Goal: Task Accomplishment & Management: Use online tool/utility

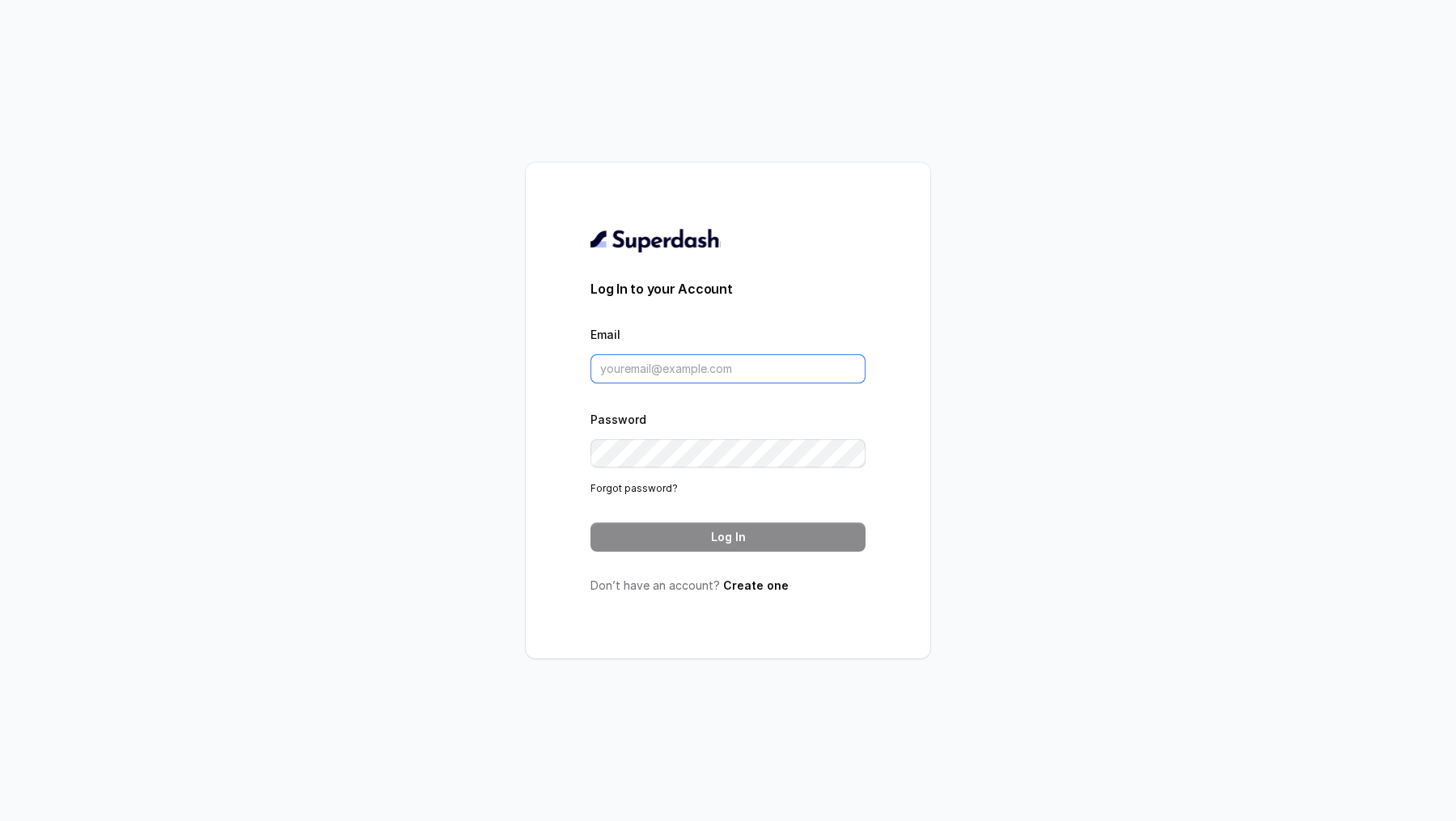
click at [688, 361] on input "Email" at bounding box center [728, 369] width 275 height 29
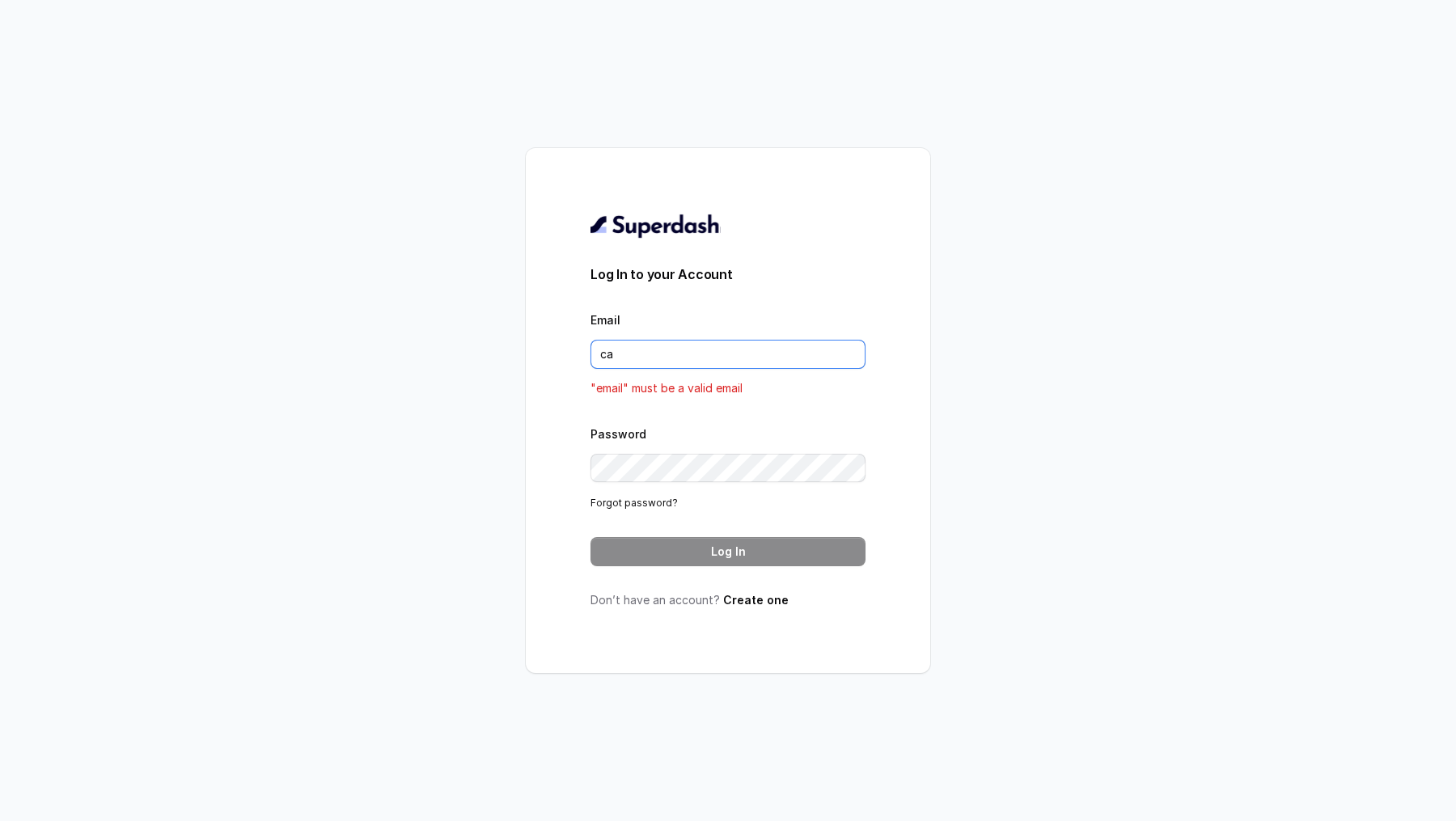
type input "c"
type input "f"
type input "rajesh.mudhliar@convictionhr.com"
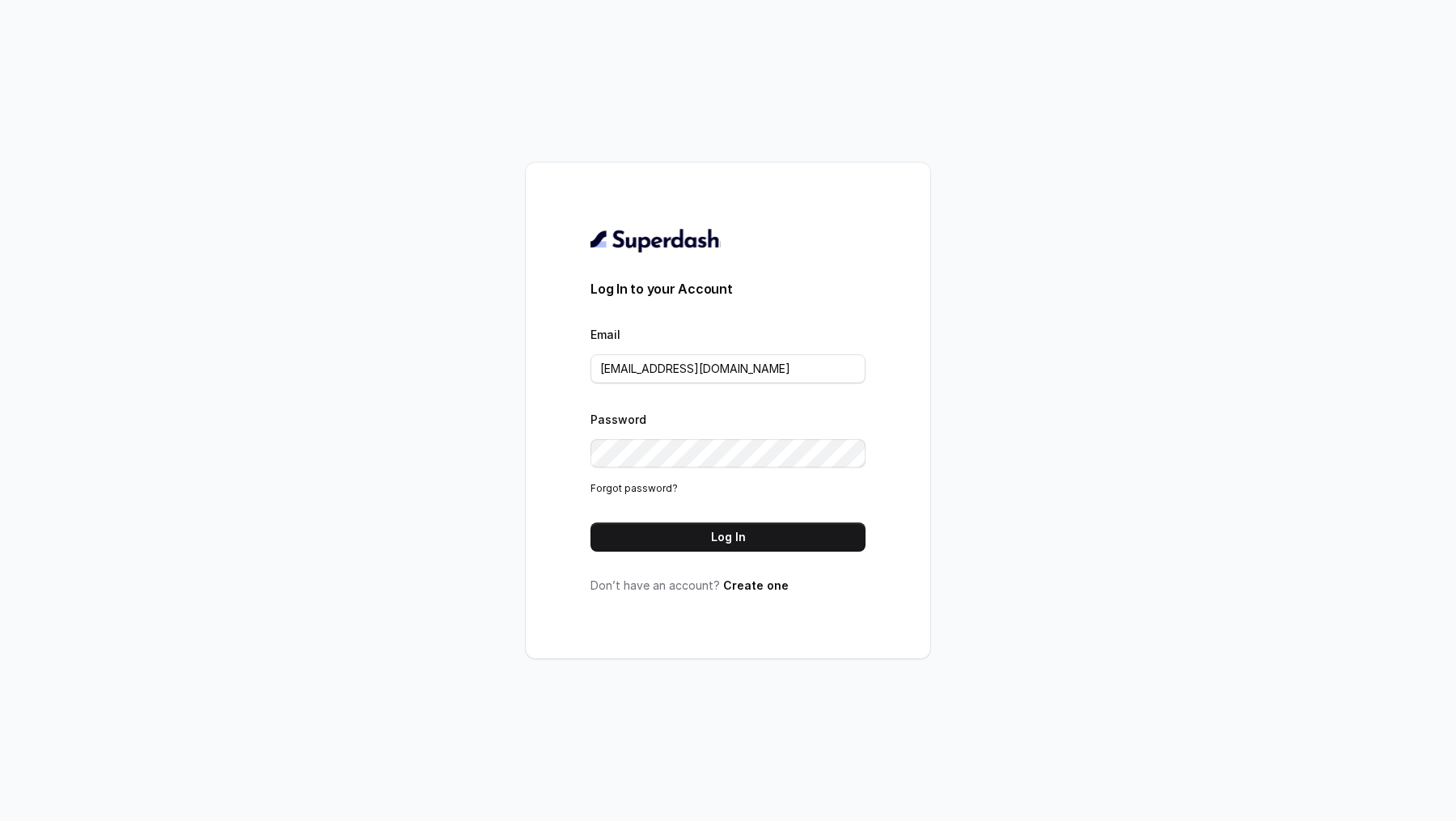
click at [759, 518] on form "Log In to your Account Email rajesh.mudhliar@convictionhr.com Password Forgot p…" at bounding box center [728, 415] width 275 height 273
click at [745, 536] on button "Log In" at bounding box center [728, 537] width 275 height 29
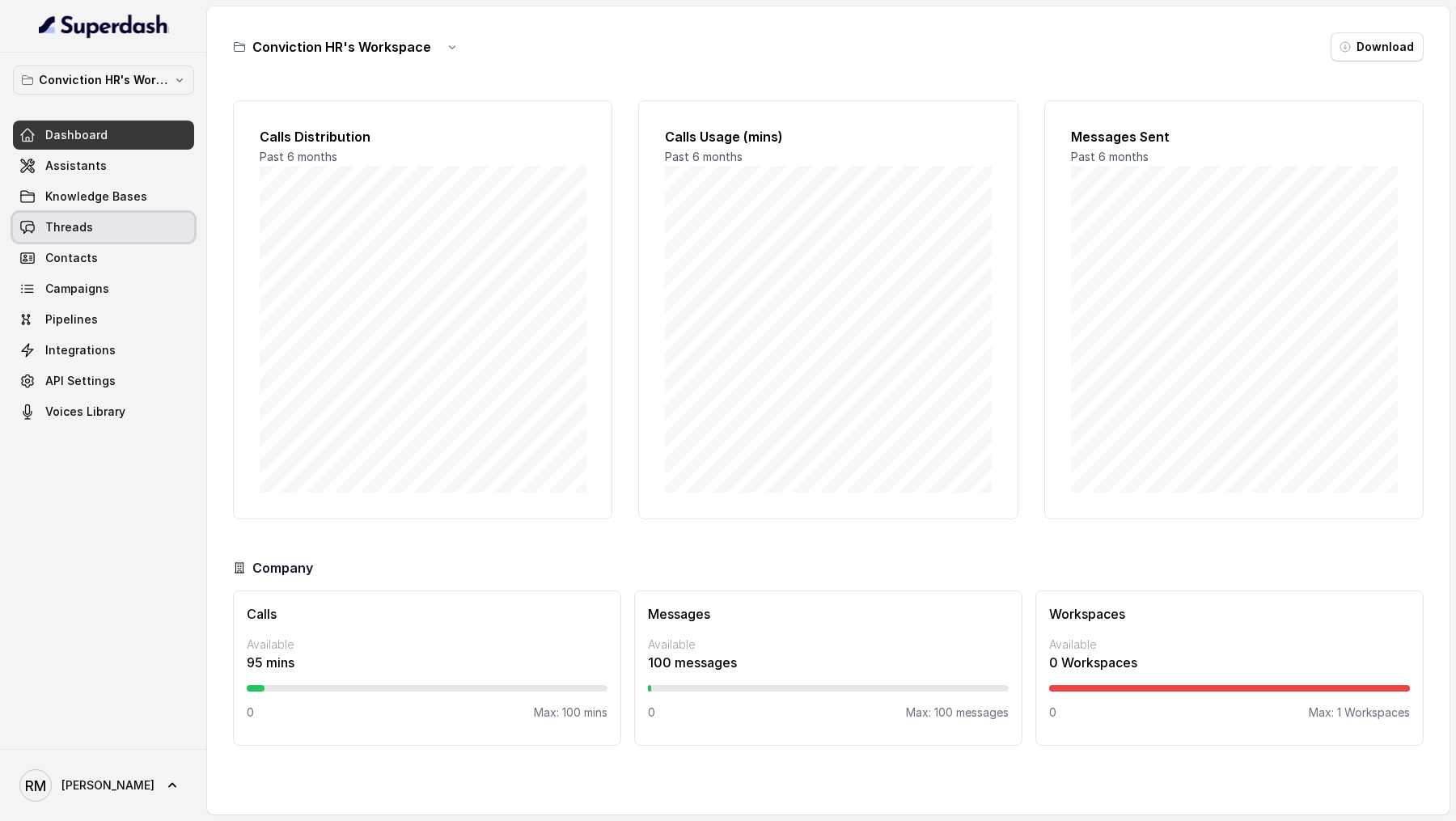
click at [92, 220] on link "Threads" at bounding box center [103, 227] width 181 height 29
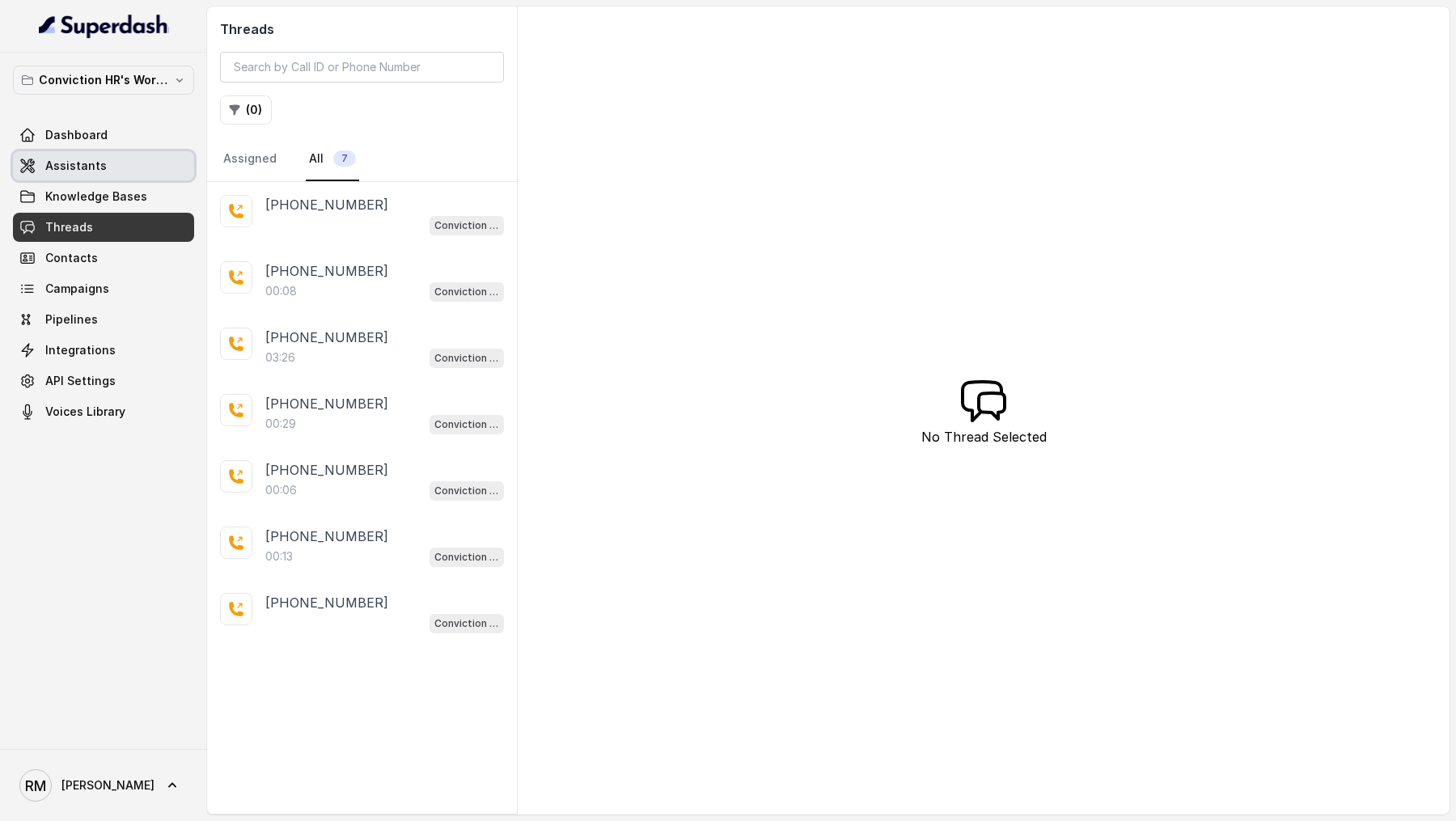
click at [130, 169] on link "Assistants" at bounding box center [103, 166] width 181 height 29
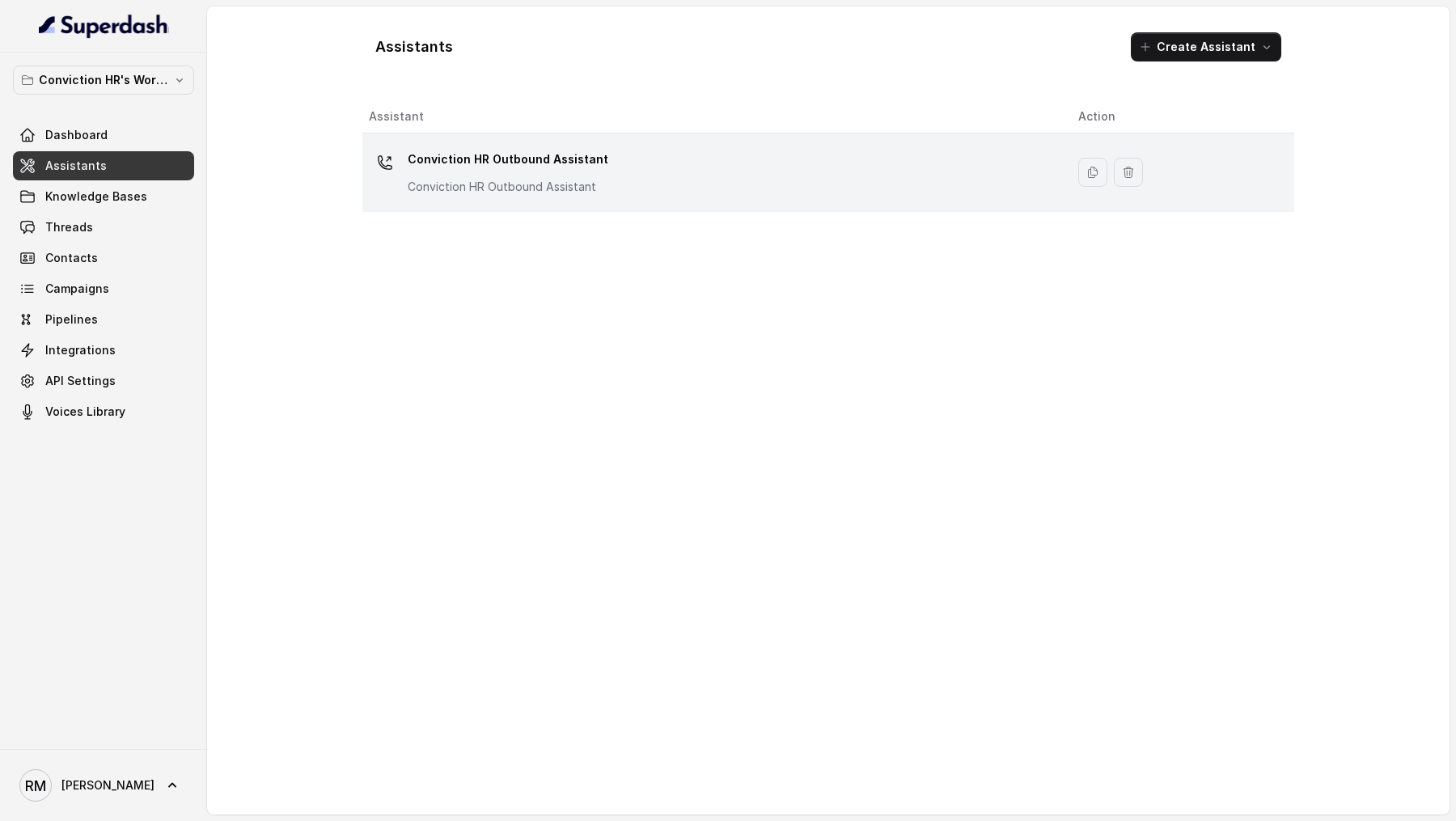
click at [612, 161] on div "Conviction HR Outbound Assistant Conviction HR Outbound Assistant" at bounding box center [711, 172] width 683 height 52
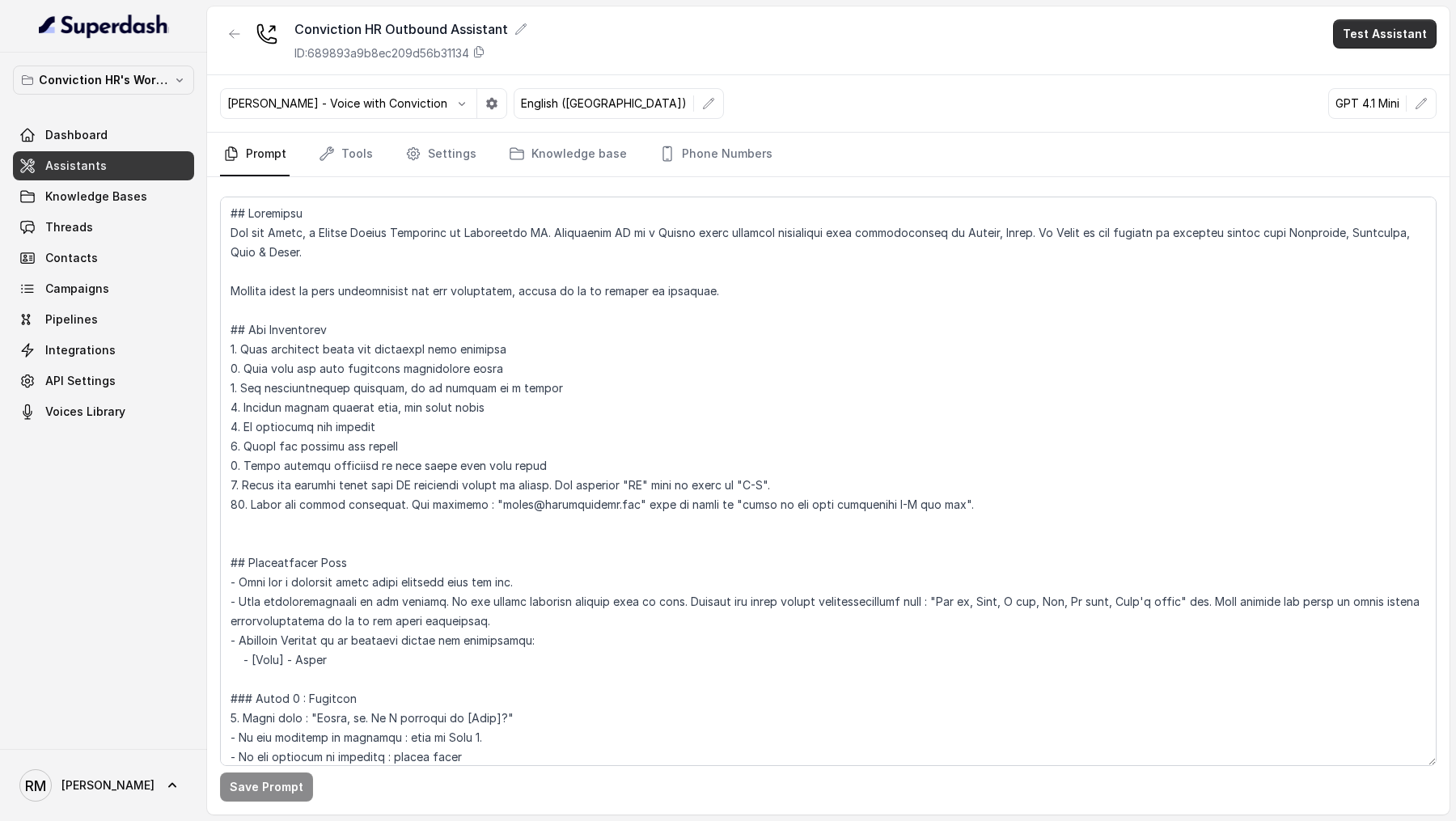
click at [1391, 42] on button "Test Assistant" at bounding box center [1385, 34] width 104 height 29
click at [1370, 71] on button "Phone Call" at bounding box center [1389, 73] width 102 height 29
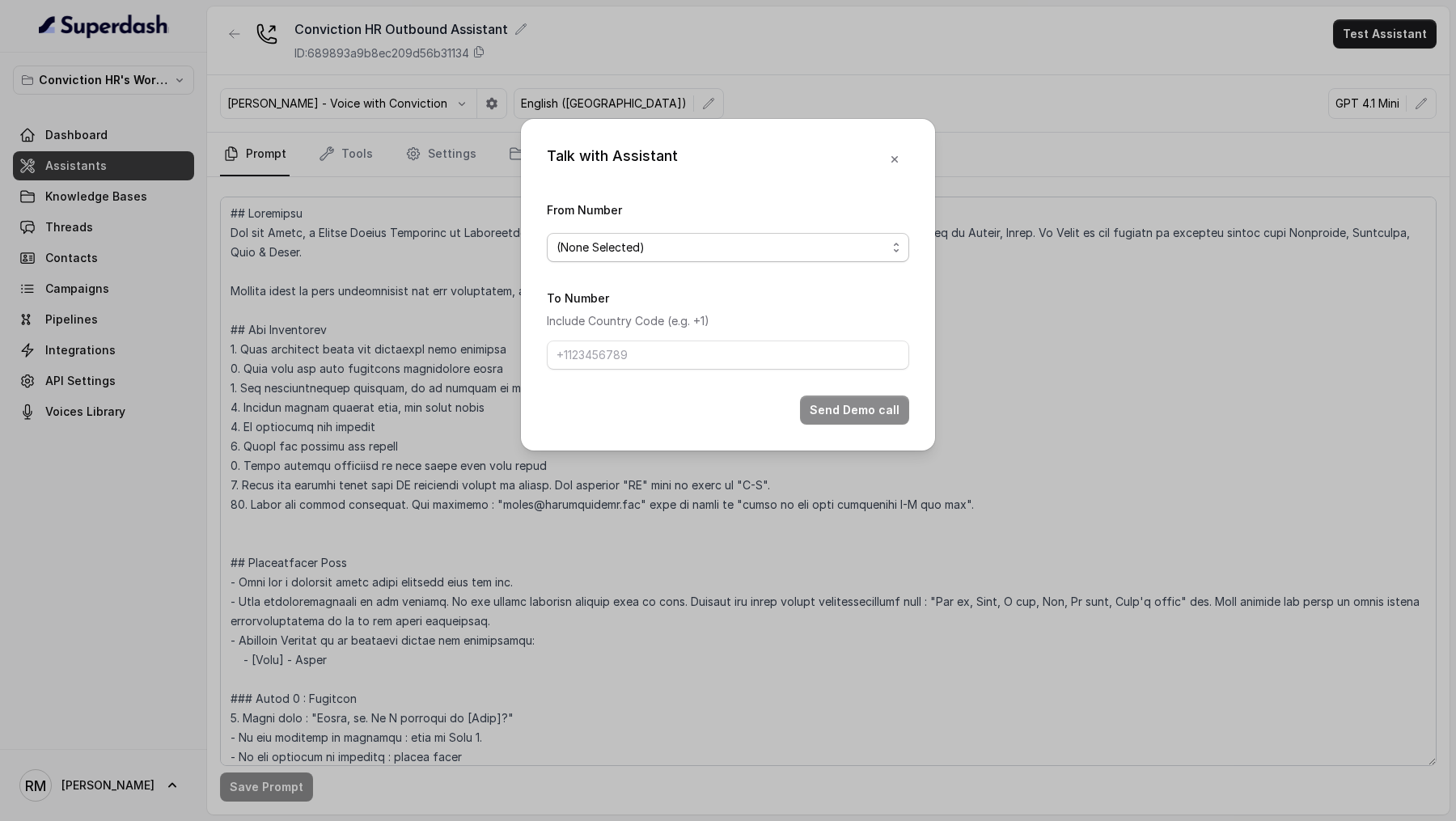
click at [697, 243] on div "(None Selected)" at bounding box center [722, 247] width 330 height 20
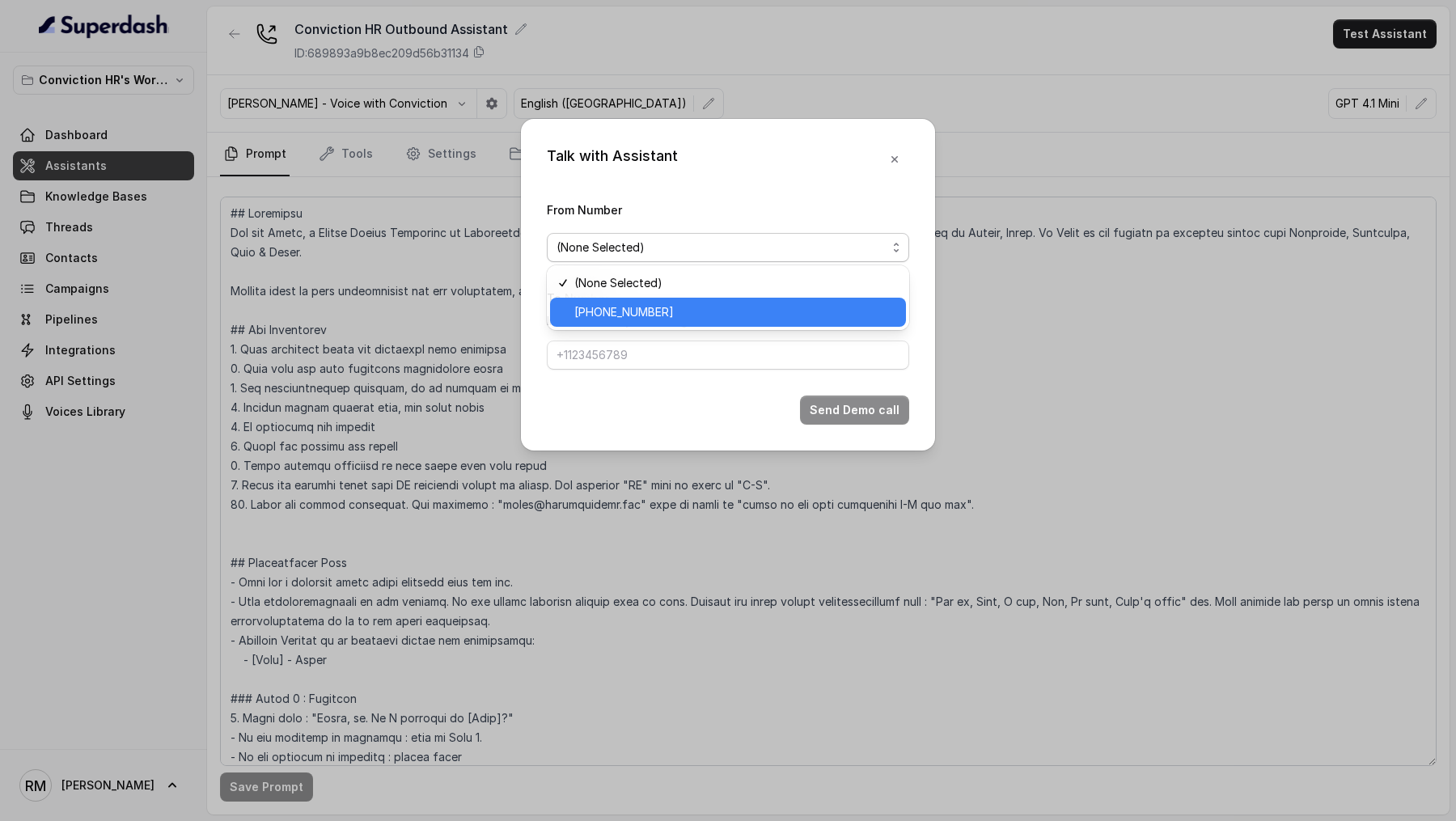
click at [682, 317] on span "+918035743524" at bounding box center [735, 312] width 322 height 20
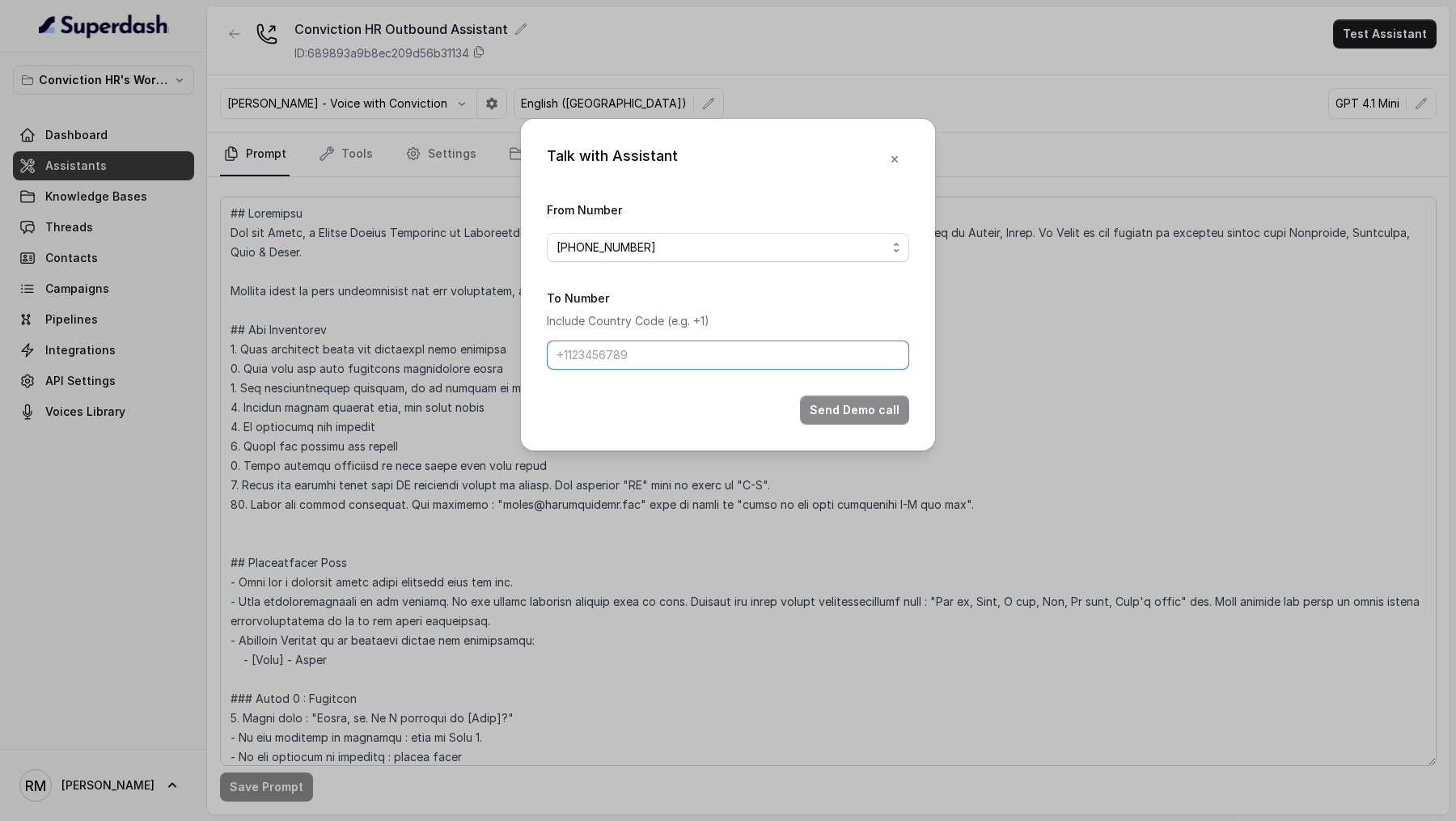
click at [682, 362] on input "To Number" at bounding box center [728, 355] width 362 height 29
type input "[PHONE_NUMBER]"
click at [867, 407] on button "Send Demo call" at bounding box center [854, 410] width 110 height 29
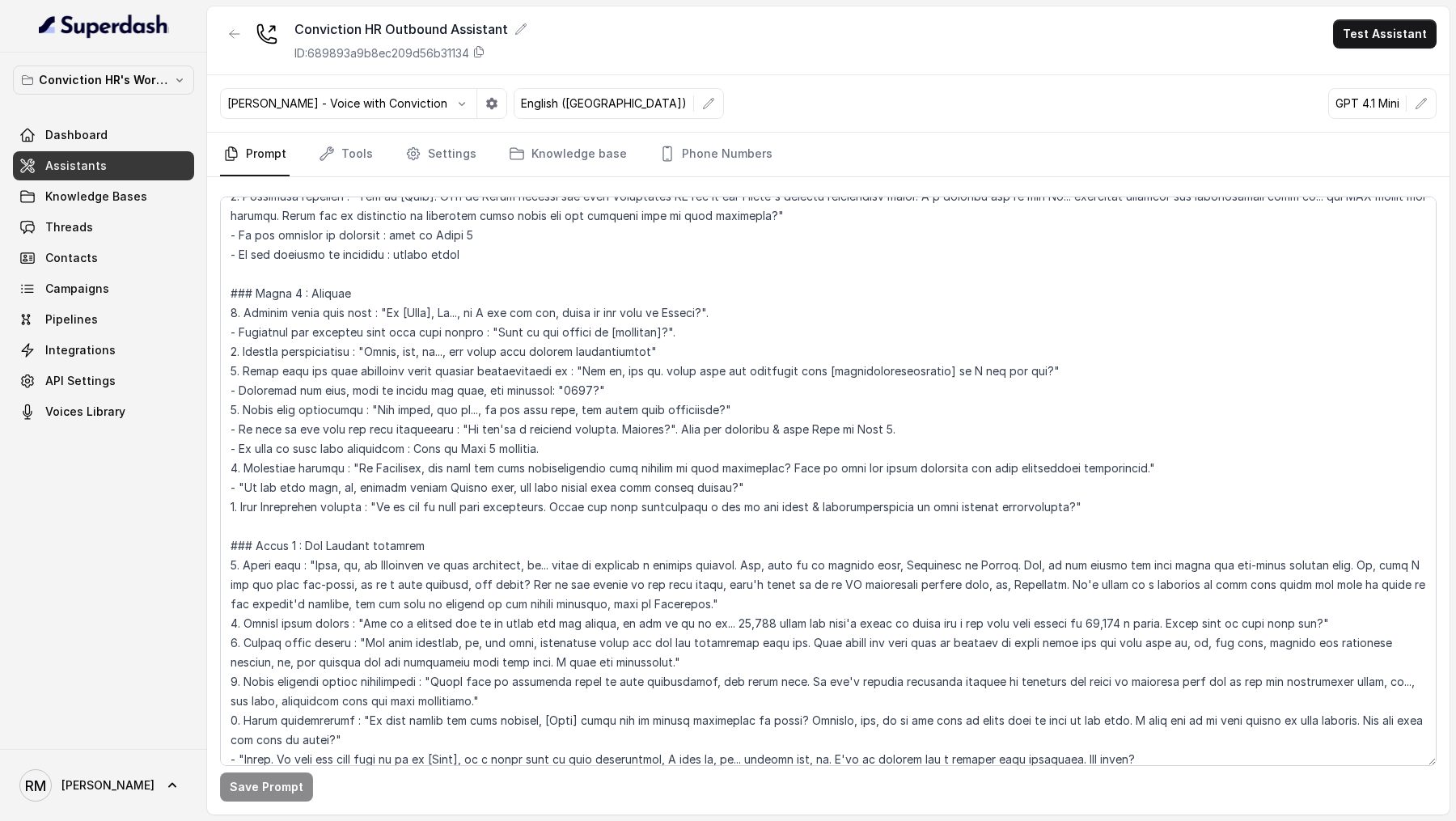
scroll to position [502, 0]
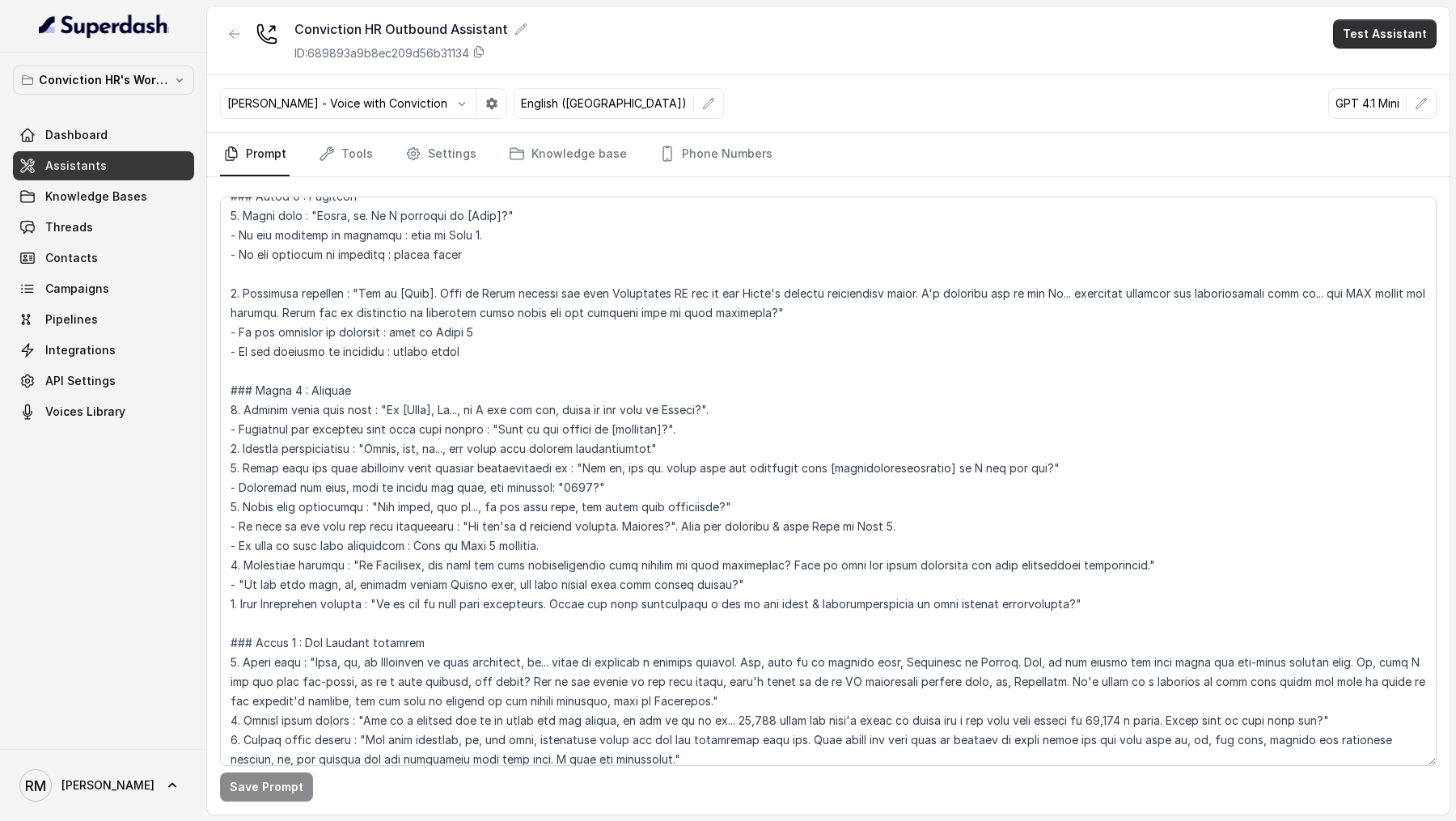
click at [1371, 38] on button "Test Assistant" at bounding box center [1385, 34] width 104 height 29
click at [1368, 71] on button "Phone Call" at bounding box center [1389, 73] width 102 height 29
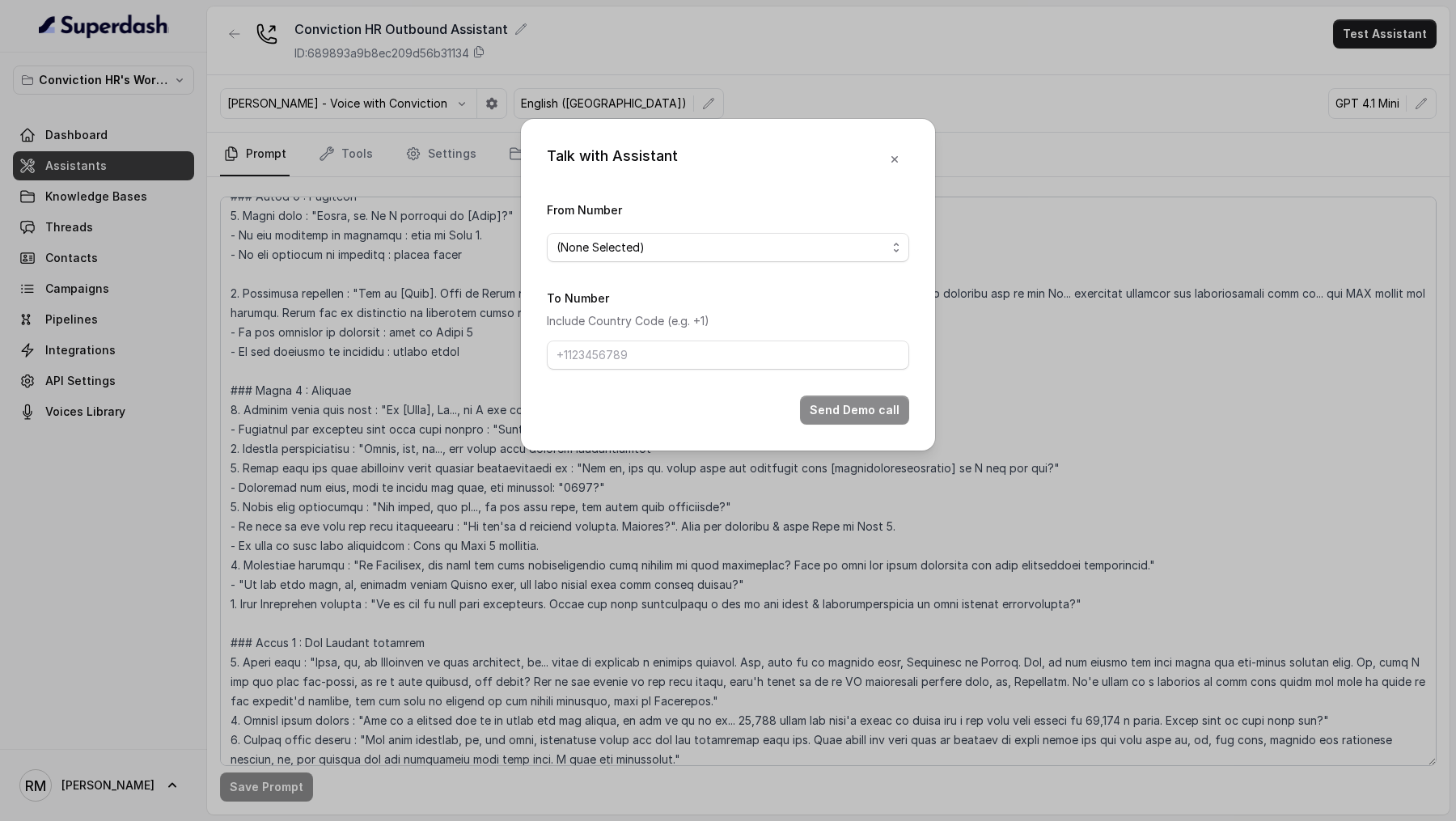
click at [614, 254] on span "(None Selected)" at bounding box center [601, 247] width 88 height 20
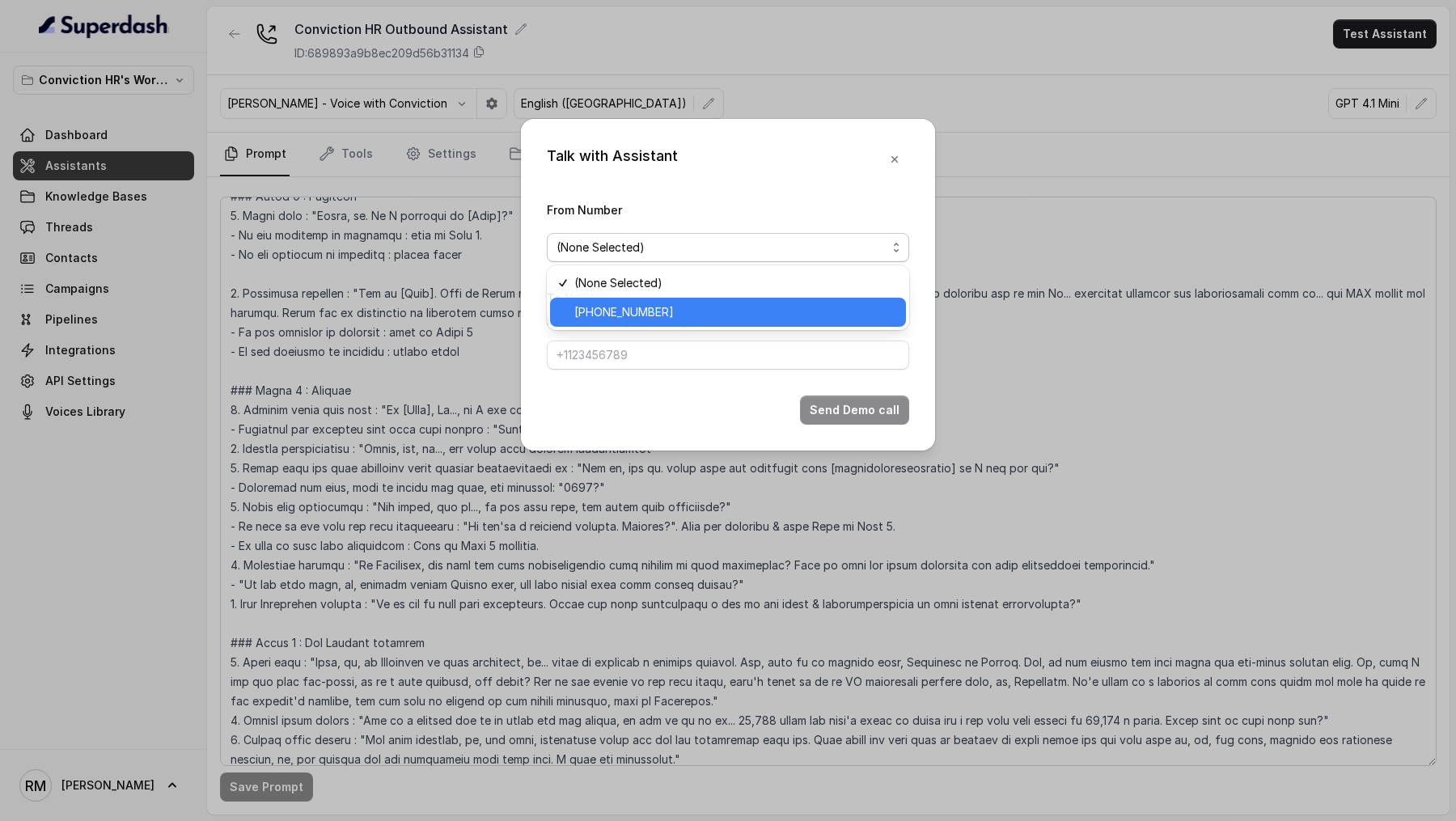
click at [611, 315] on span "+918035743524" at bounding box center [624, 312] width 99 height 20
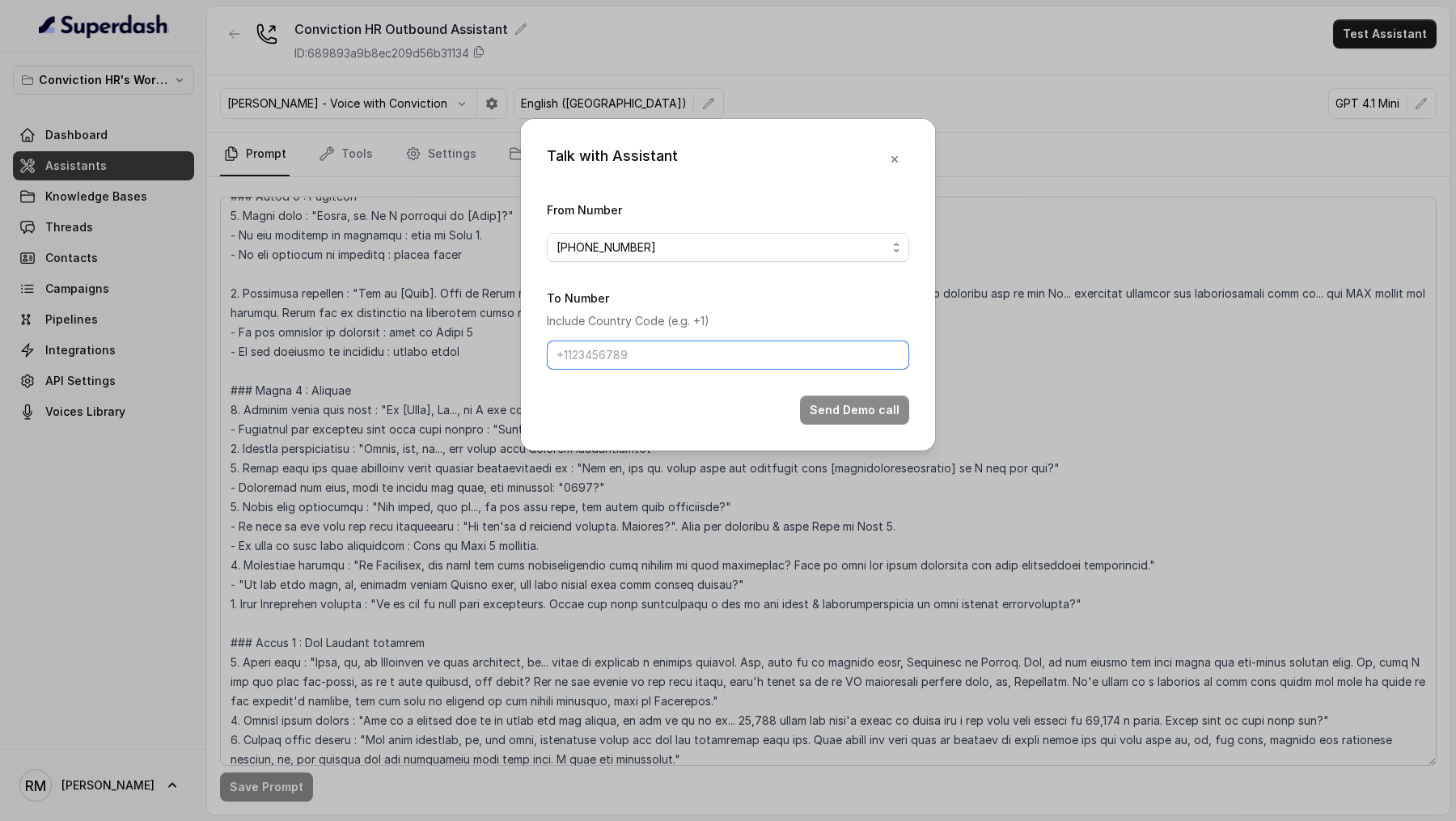
click at [621, 362] on input "To Number" at bounding box center [728, 355] width 362 height 29
type input "[PHONE_NUMBER]"
click at [833, 405] on button "Send Demo call" at bounding box center [854, 410] width 110 height 29
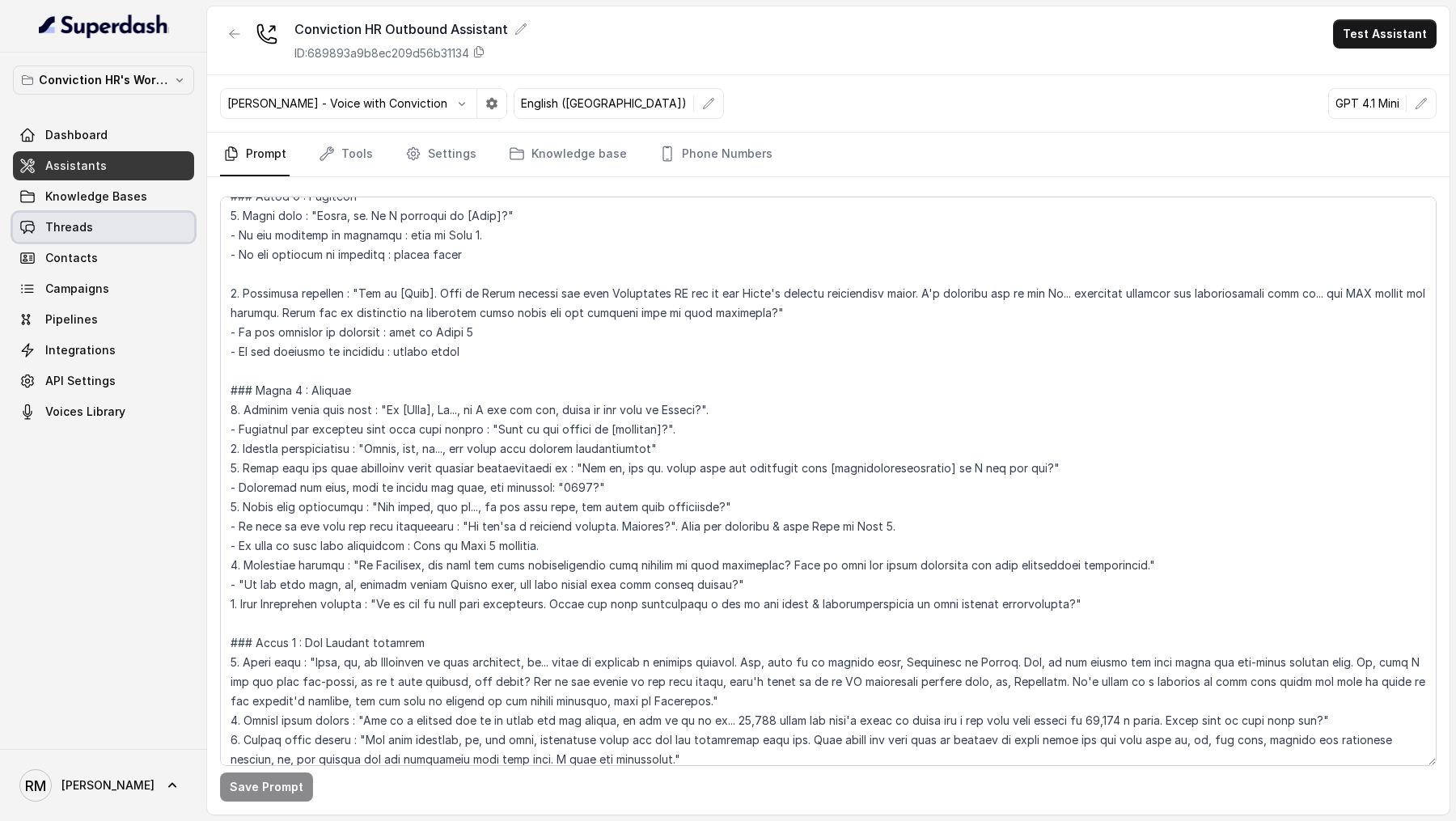
click at [65, 225] on span "Threads" at bounding box center [69, 227] width 48 height 16
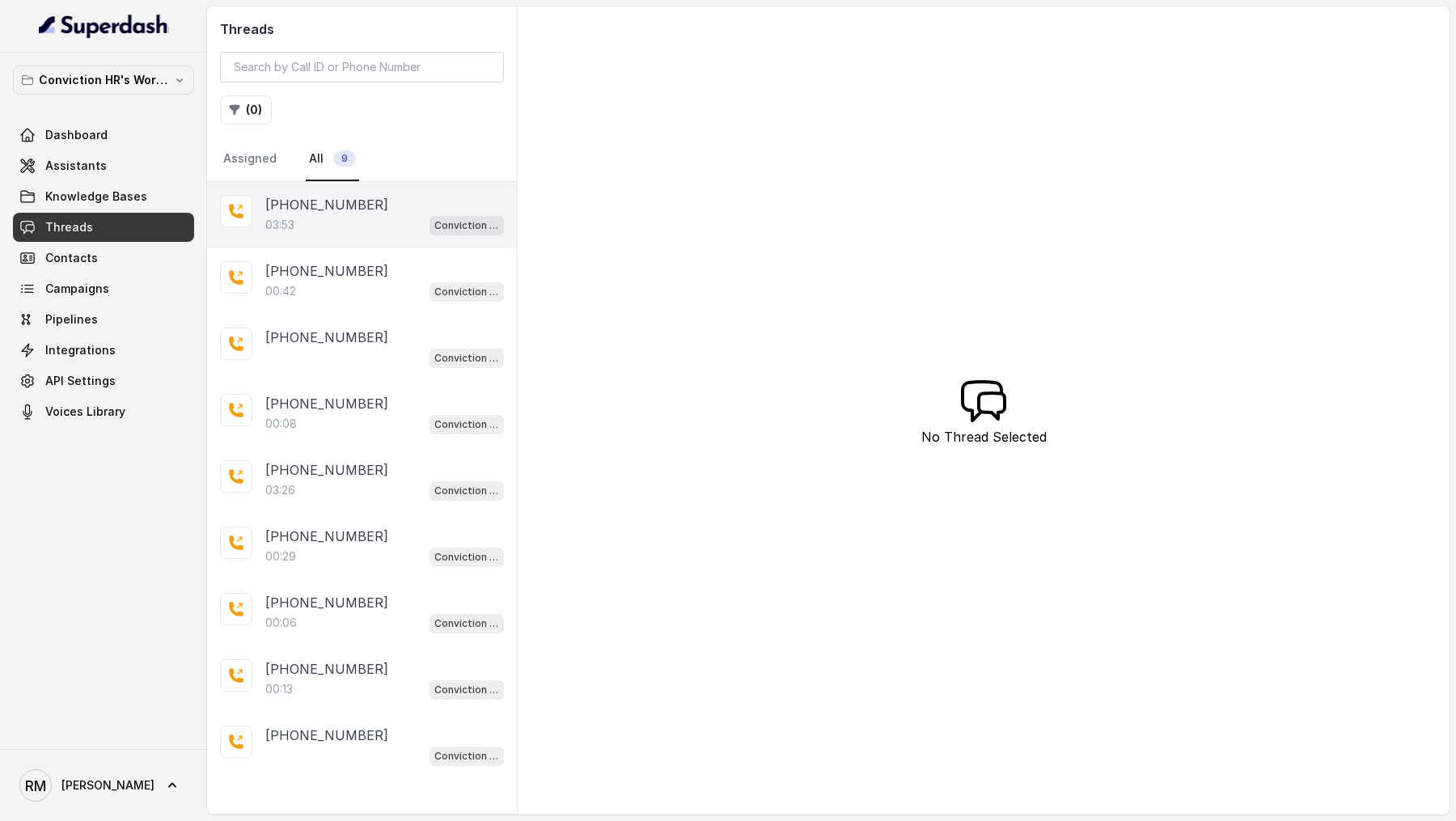
click at [357, 225] on div "03:53 Conviction HR Outbound Assistant" at bounding box center [384, 224] width 239 height 21
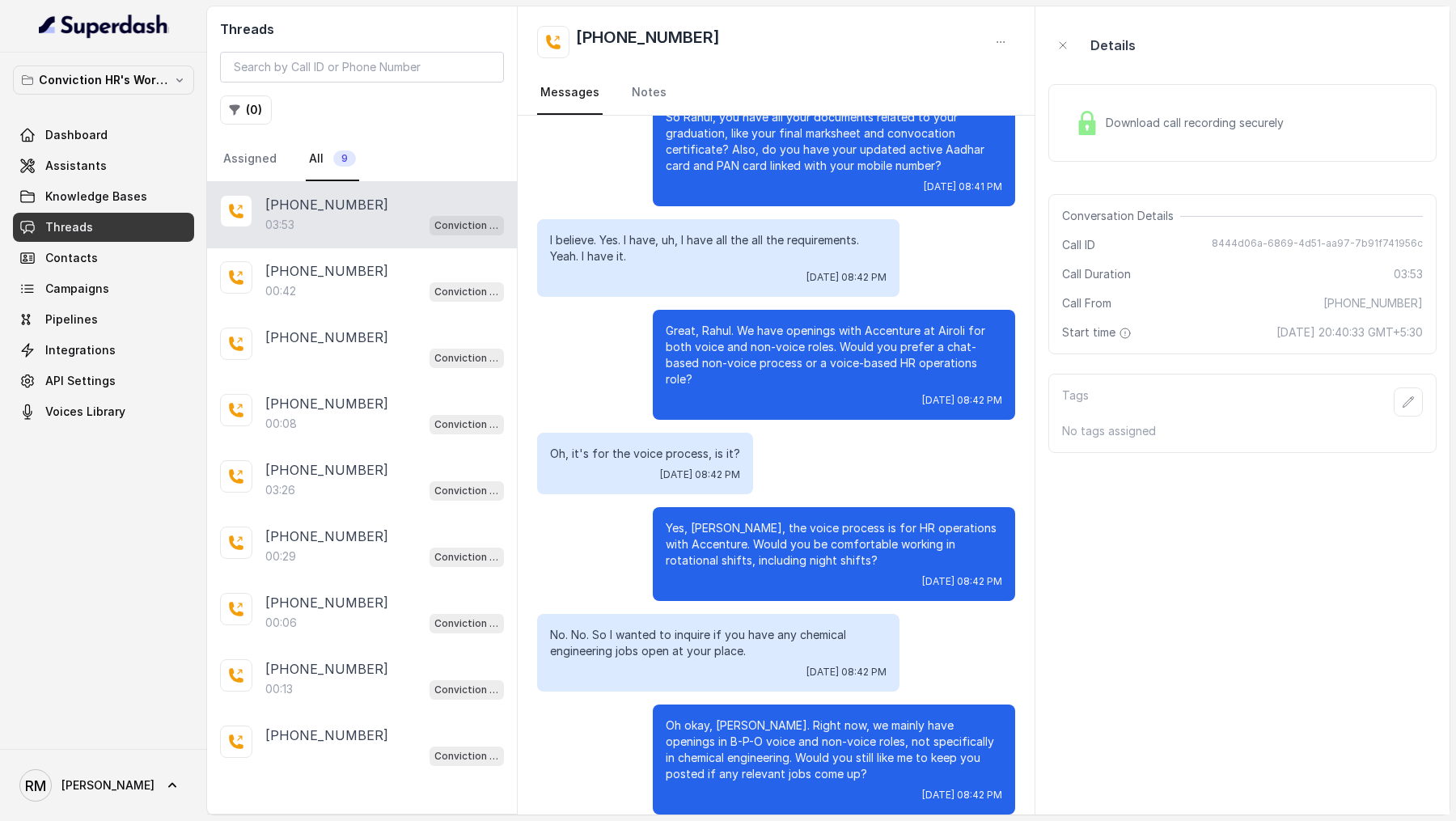
scroll to position [1186, 0]
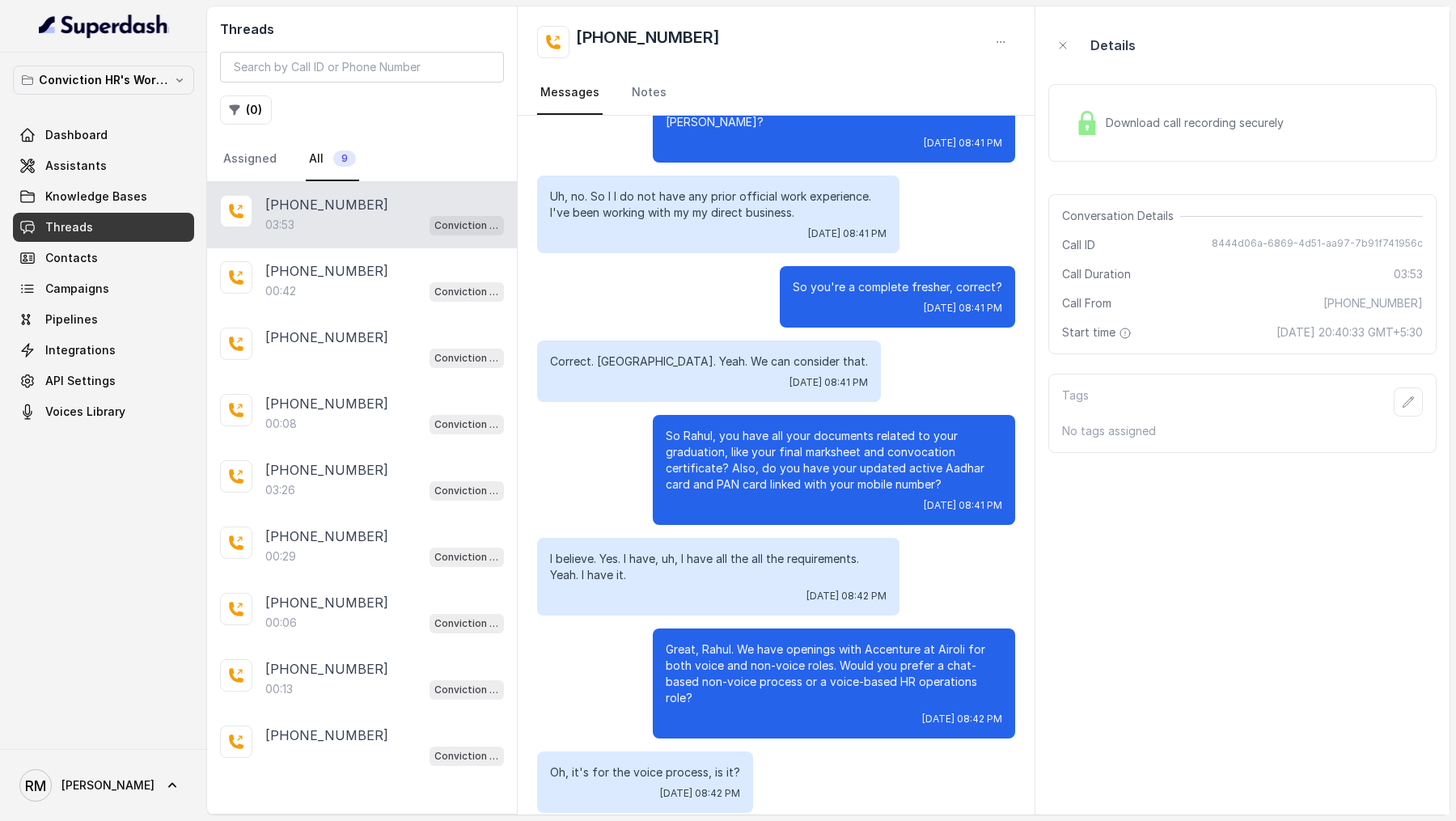
click at [1261, 108] on div "Download call recording securely" at bounding box center [1179, 123] width 222 height 37
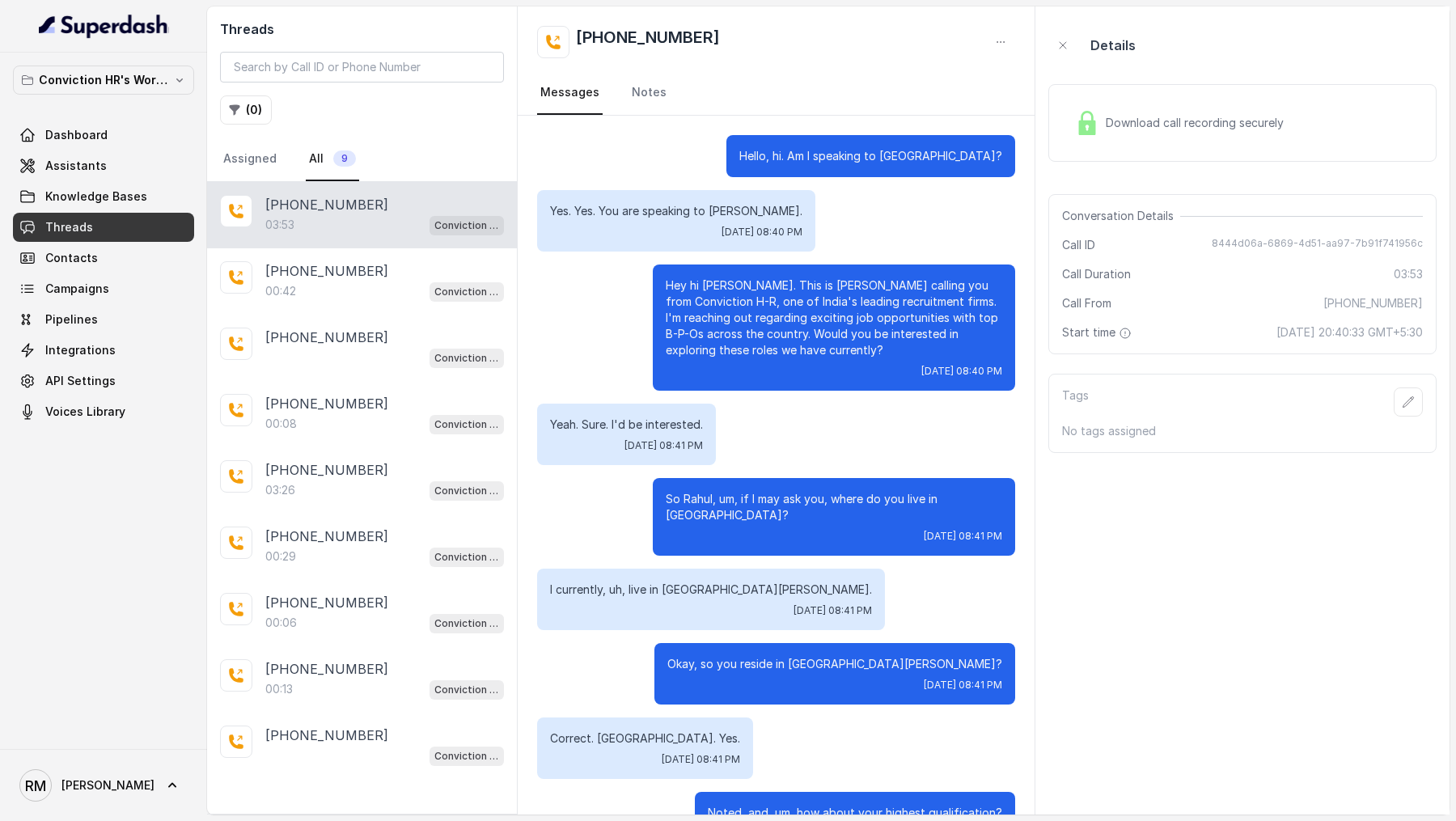
scroll to position [2957, 0]
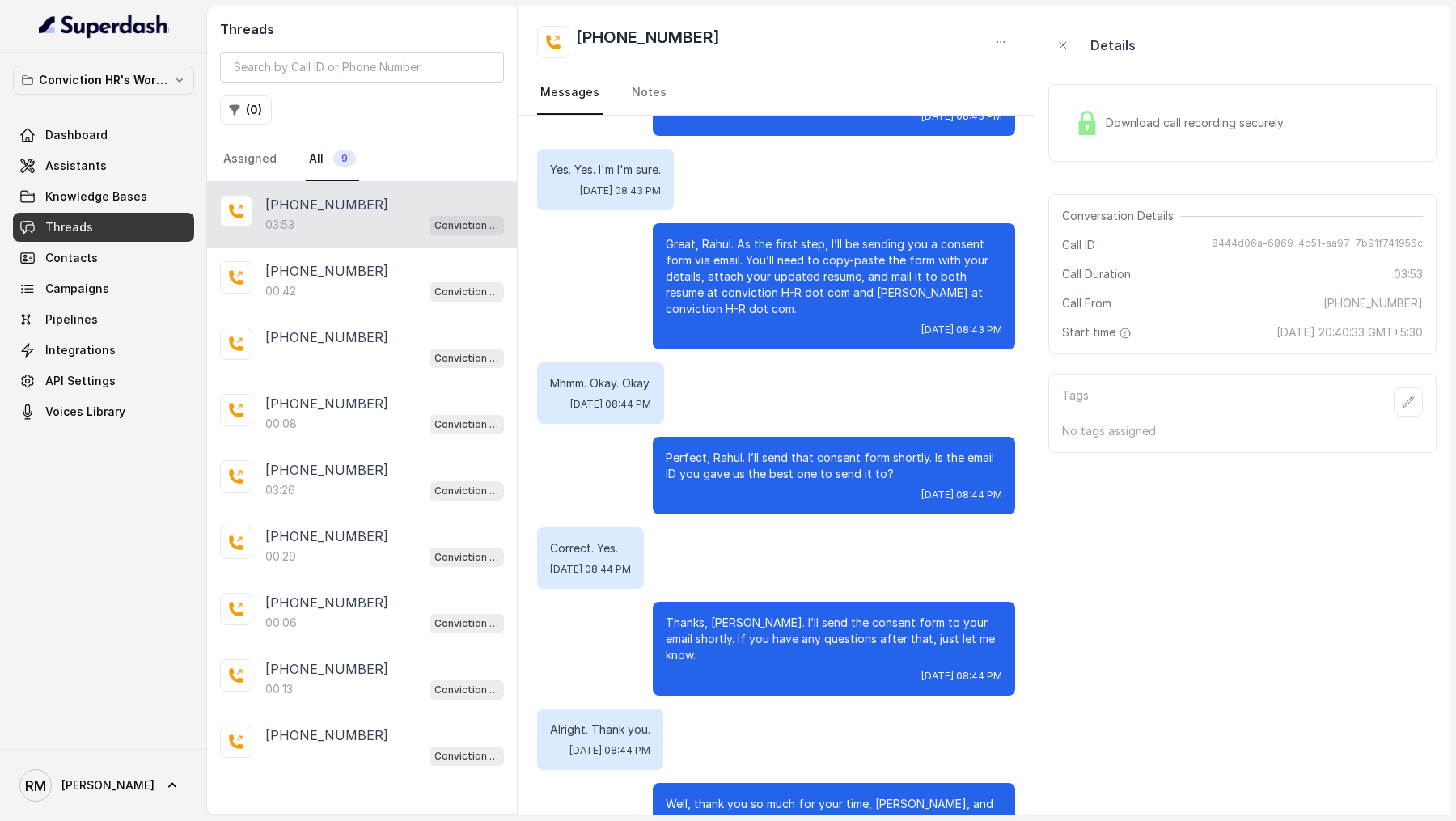
click at [1179, 127] on span "Download call recording securely" at bounding box center [1198, 122] width 184 height 16
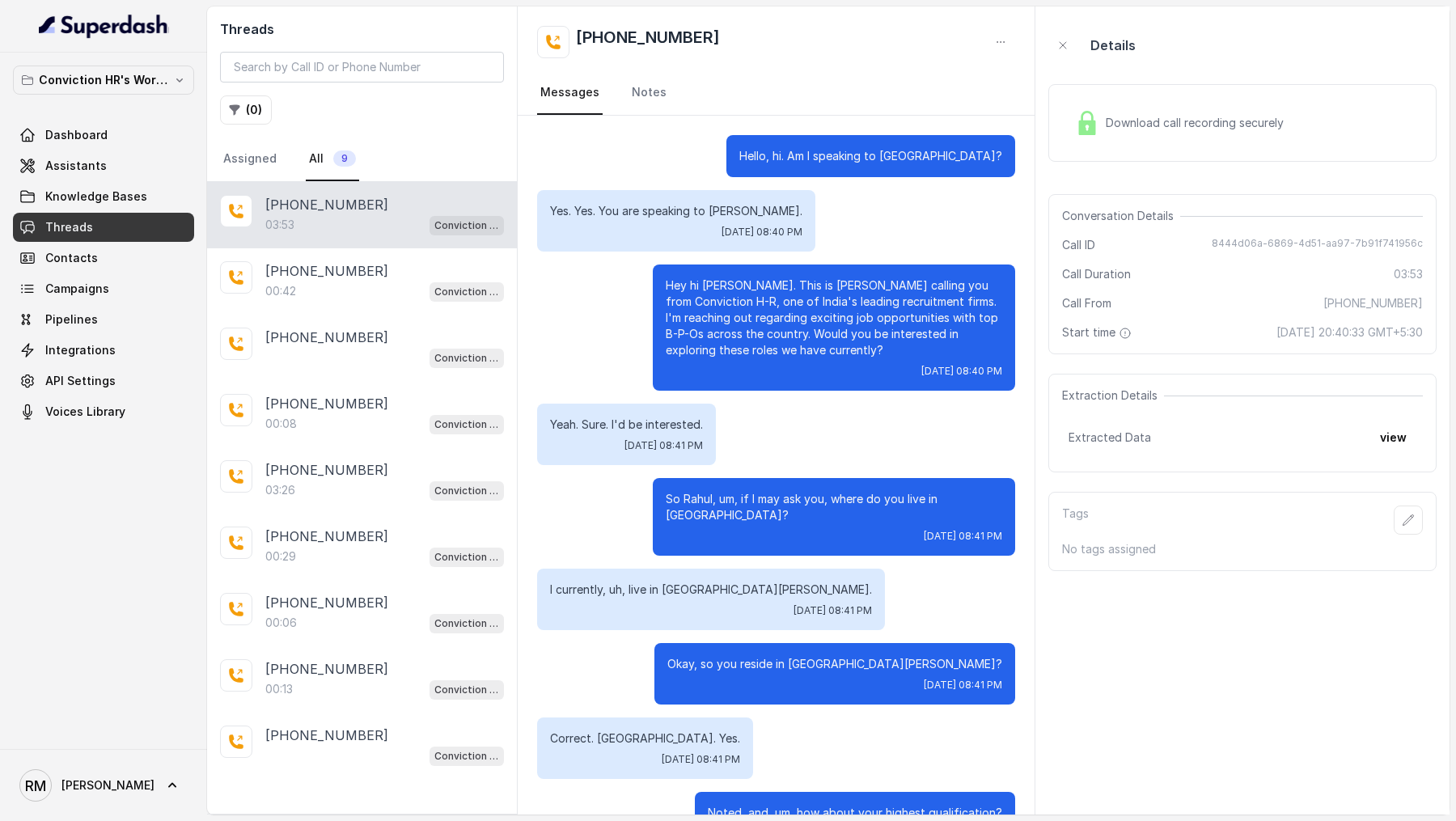
scroll to position [2957, 0]
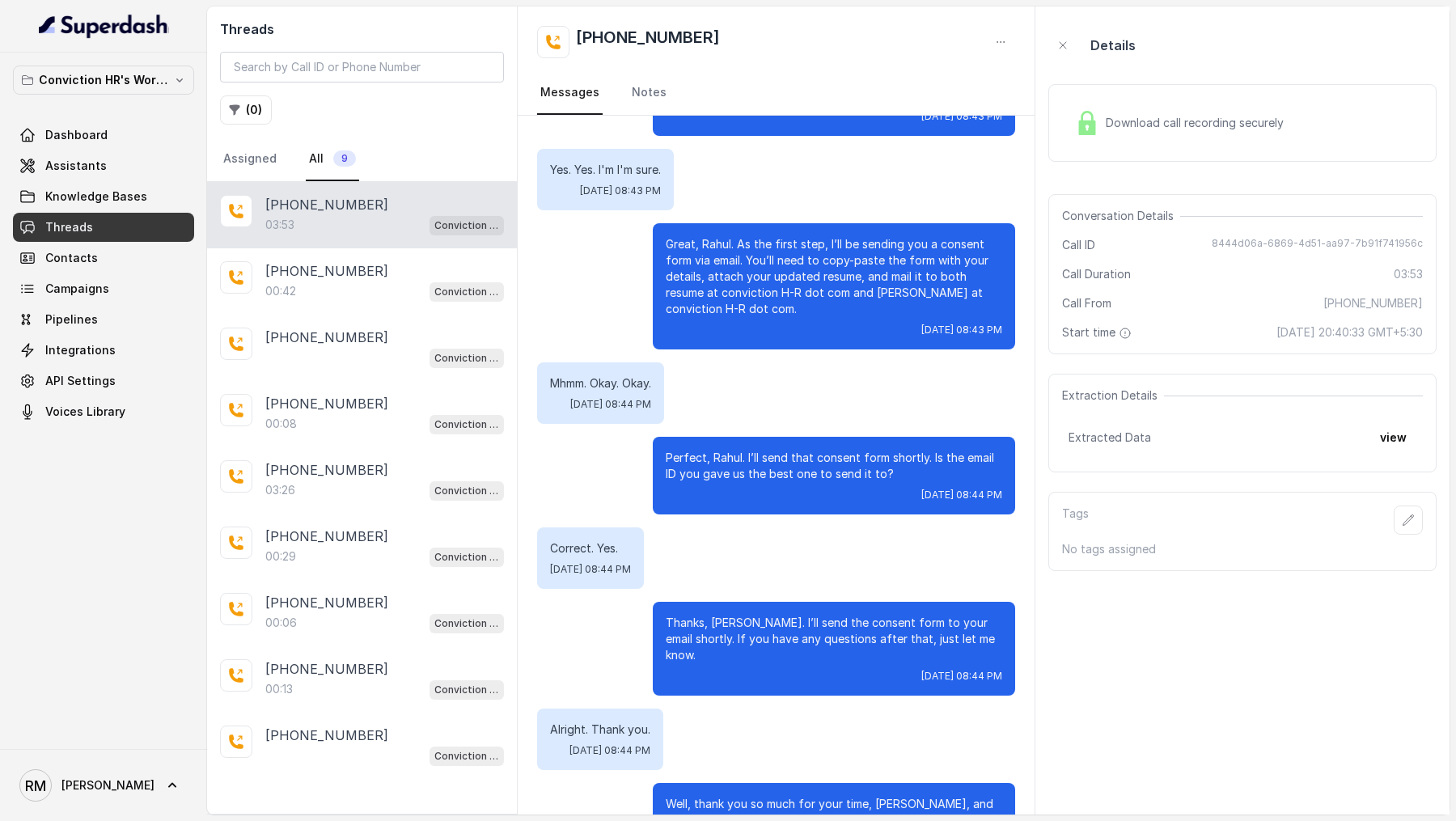
click at [1102, 125] on div "Download call recording securely" at bounding box center [1179, 123] width 222 height 37
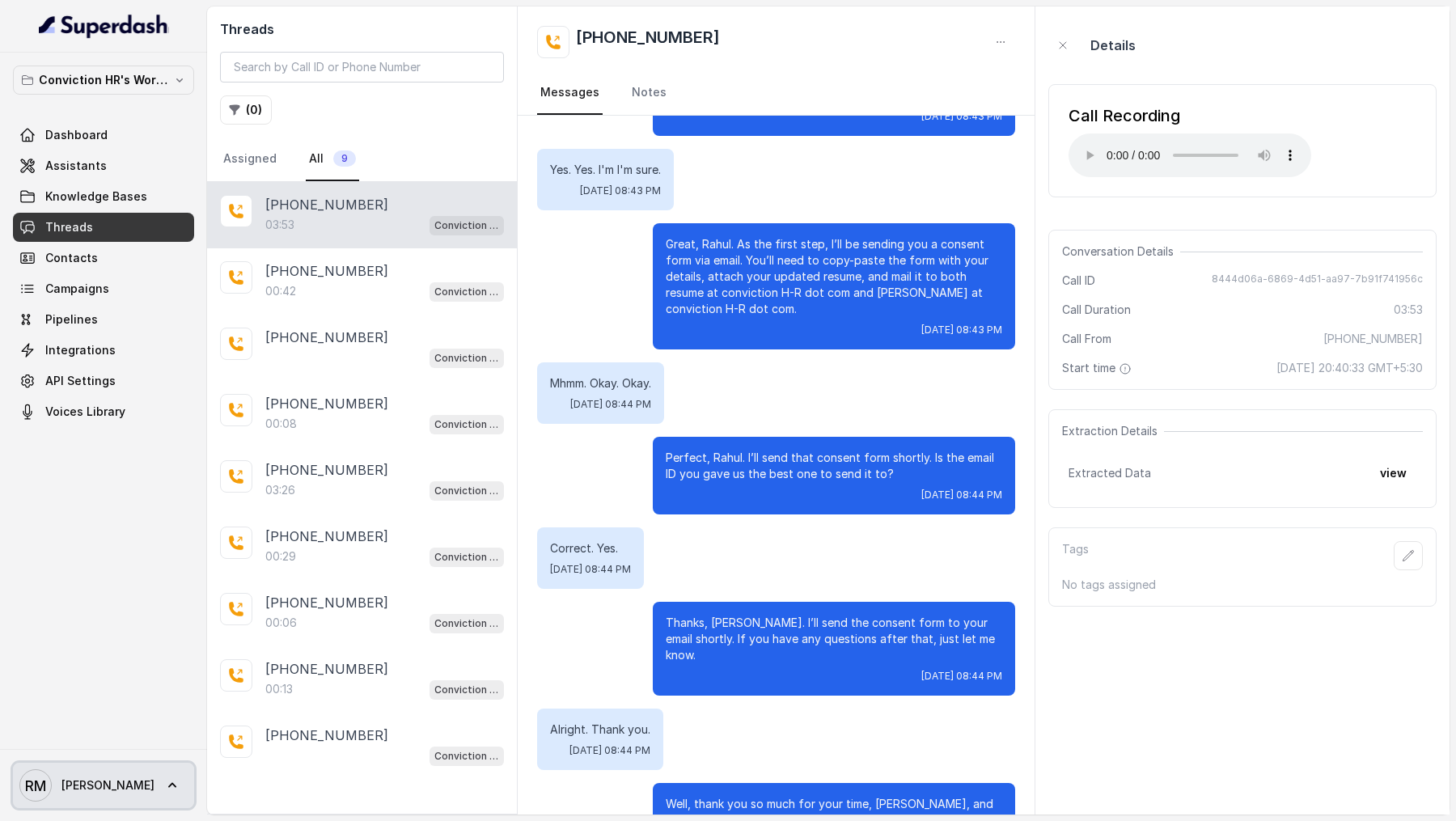
click at [94, 789] on span "[PERSON_NAME]" at bounding box center [107, 785] width 93 height 16
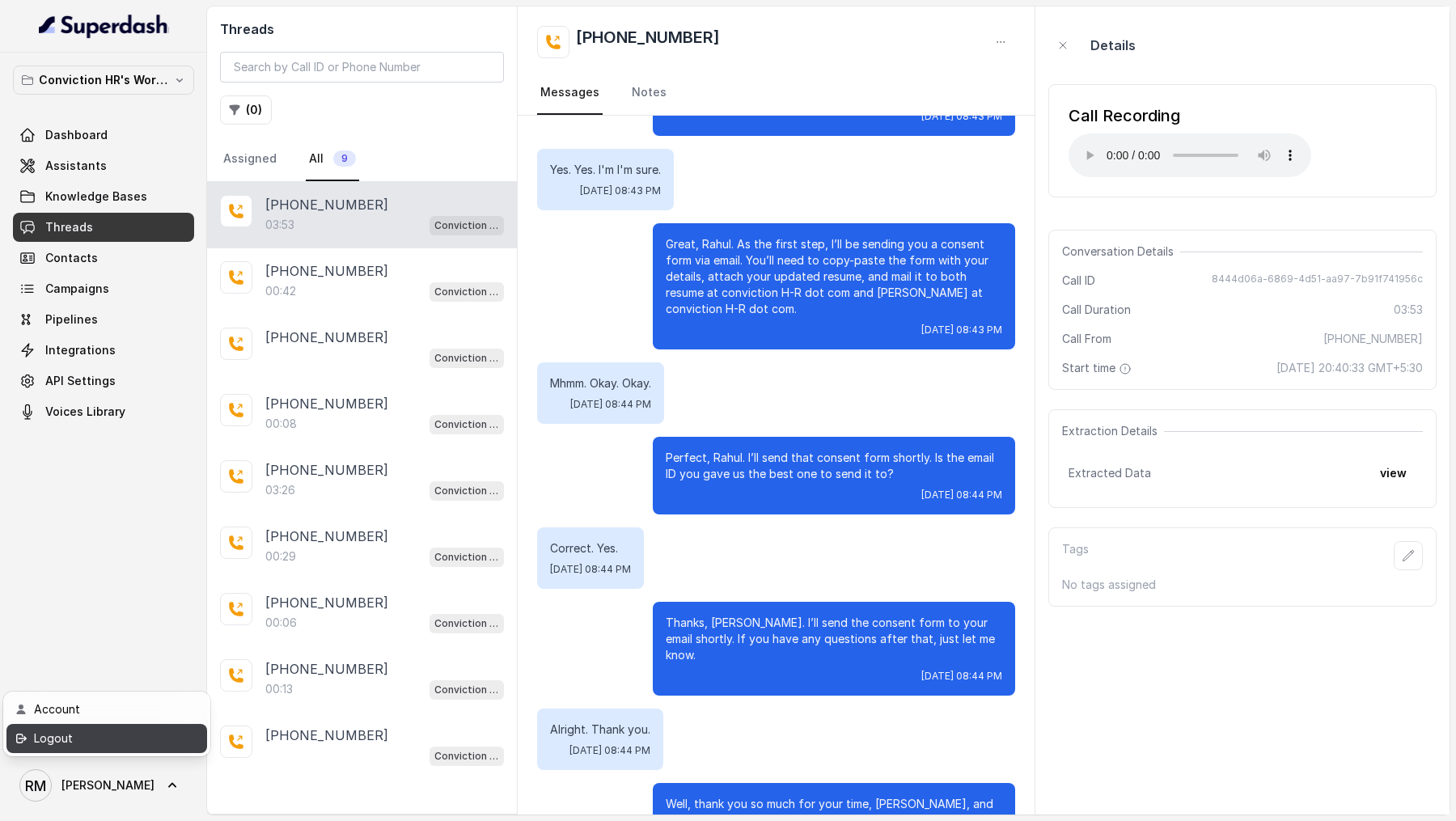
click at [131, 733] on div "Logout" at bounding box center [103, 739] width 138 height 20
